Goal: Transaction & Acquisition: Subscribe to service/newsletter

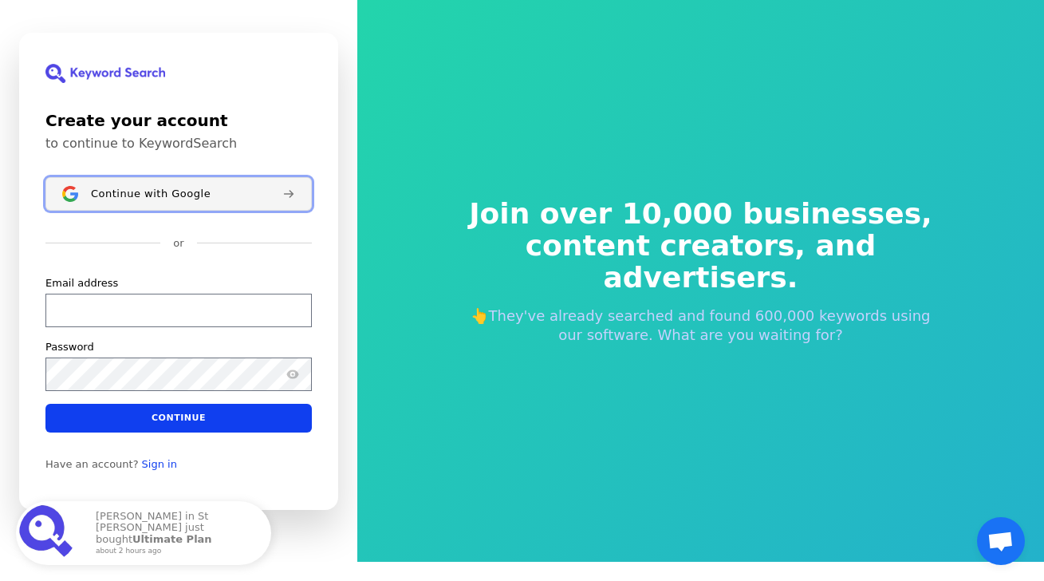
click at [143, 190] on span "Continue with Google" at bounding box center [151, 193] width 120 height 13
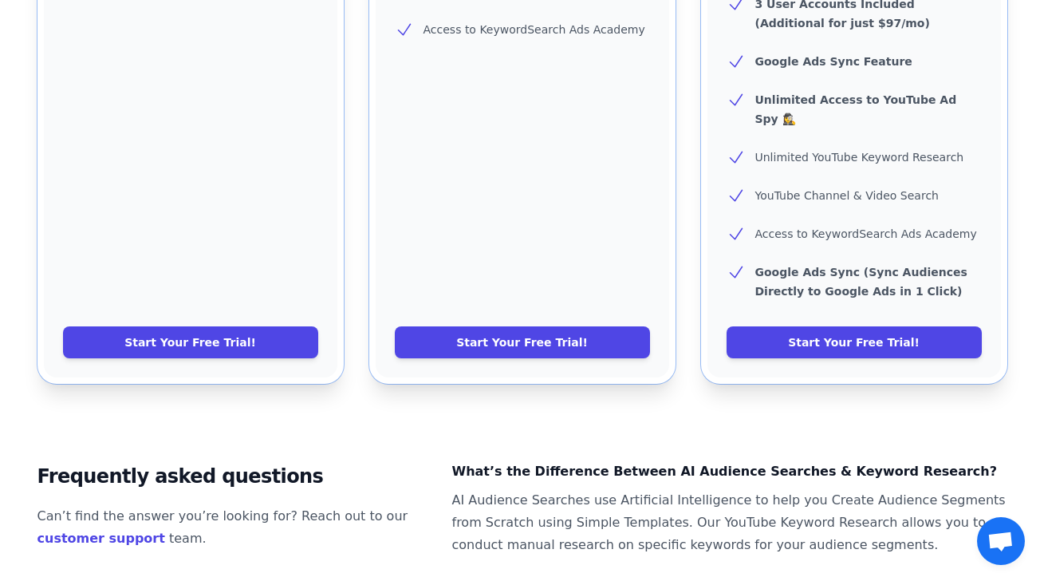
scroll to position [813, 0]
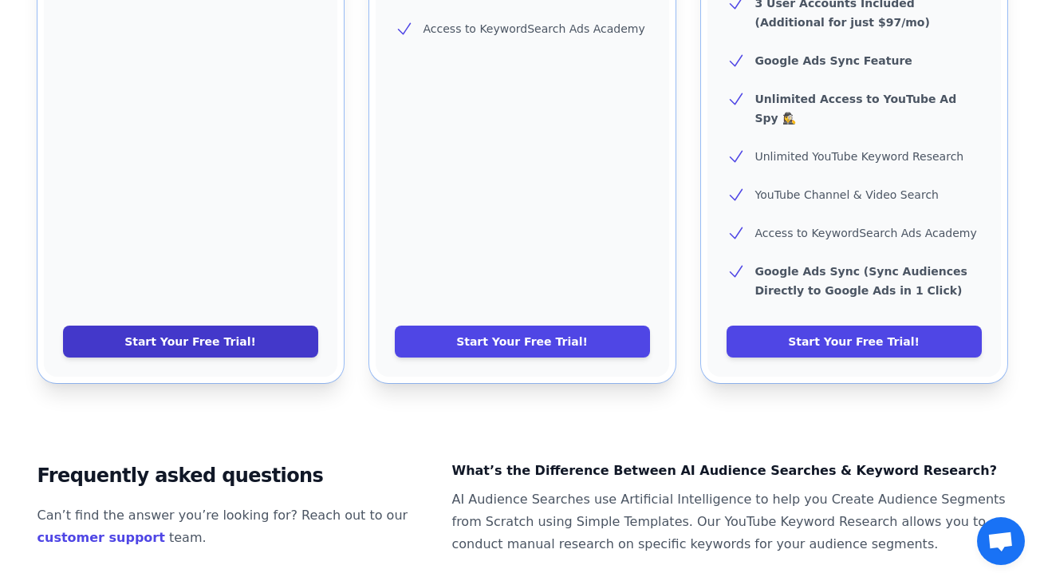
click at [201, 325] on link "Start Your Free Trial!" at bounding box center [190, 341] width 255 height 32
